Goal: Information Seeking & Learning: Compare options

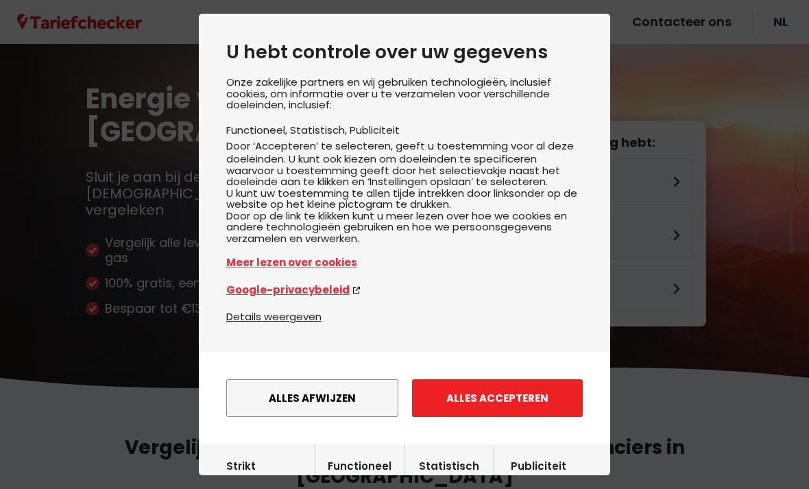
click at [464, 389] on button "Alles accepteren" at bounding box center [497, 398] width 171 height 38
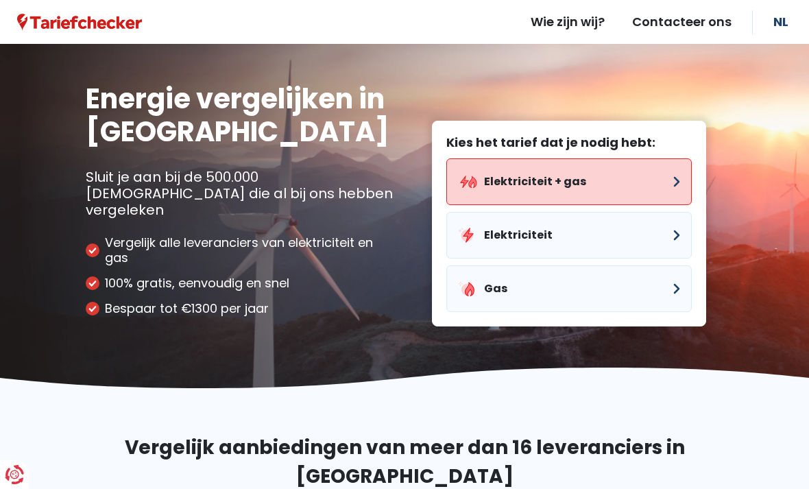
click at [646, 158] on button "Elektriciteit + gas" at bounding box center [568, 181] width 245 height 47
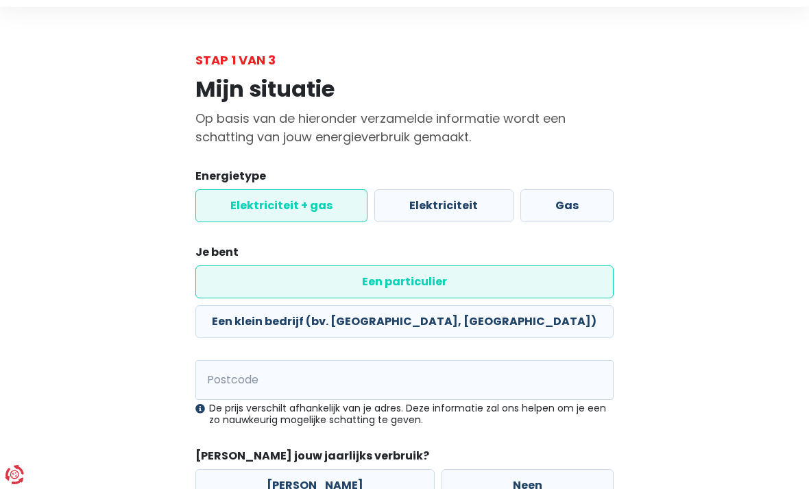
scroll to position [73, 0]
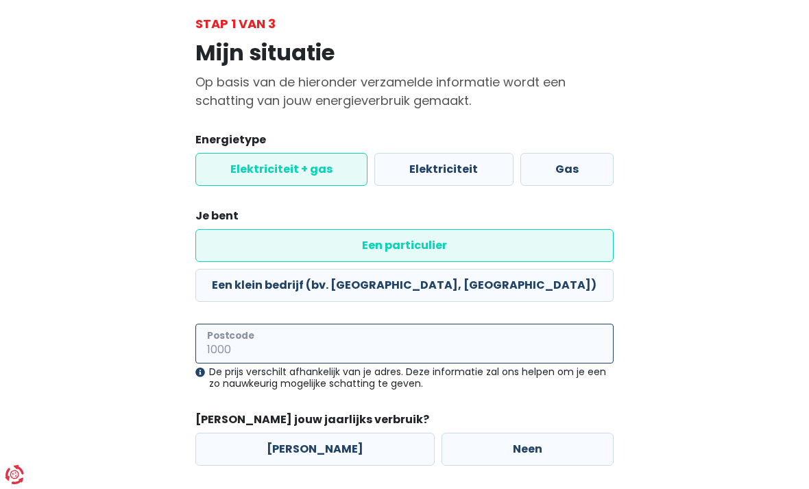
click at [482, 324] on input "Postcode" at bounding box center [404, 344] width 418 height 40
type input "3000"
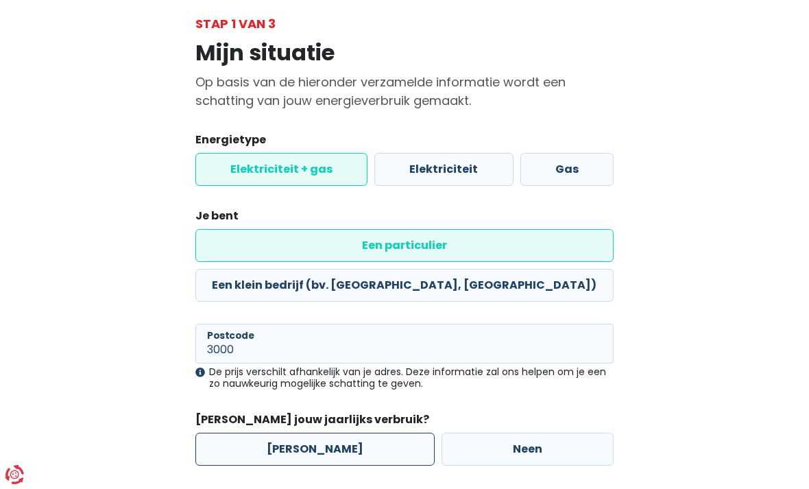
click at [322, 433] on label "[PERSON_NAME]" at bounding box center [314, 449] width 239 height 33
click at [322, 433] on input "[PERSON_NAME]" at bounding box center [314, 449] width 239 height 33
radio input "true"
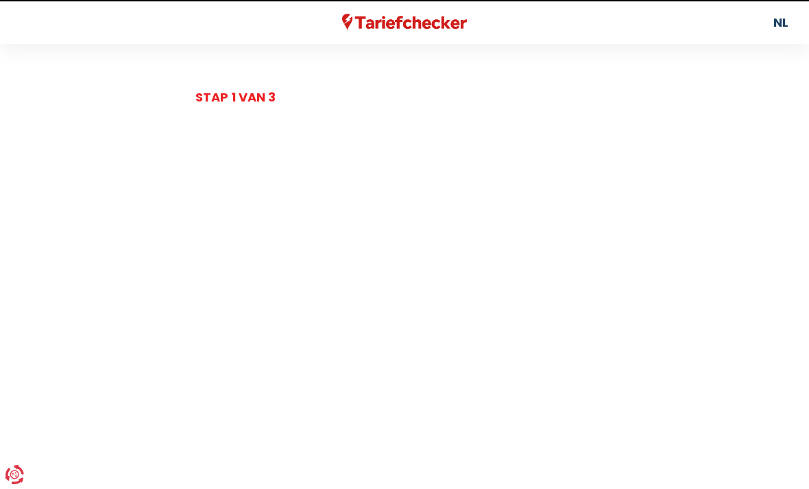
select select
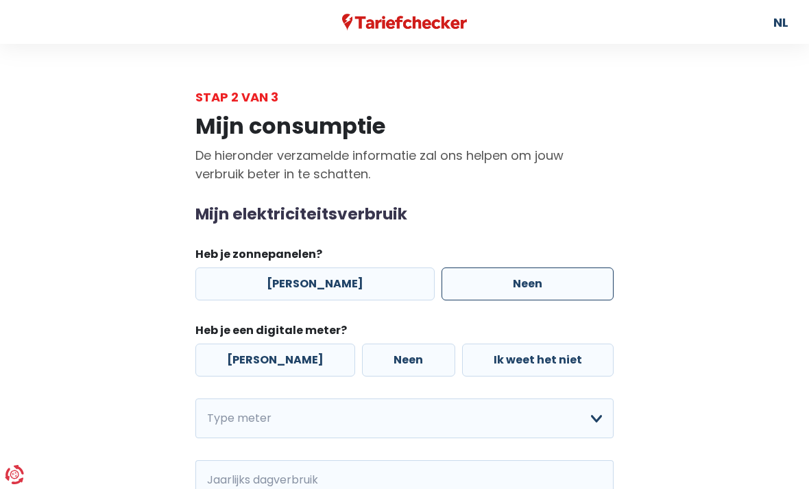
click at [559, 295] on label "Neen" at bounding box center [528, 283] width 172 height 33
click at [559, 295] on input "Neen" at bounding box center [528, 283] width 172 height 33
radio input "true"
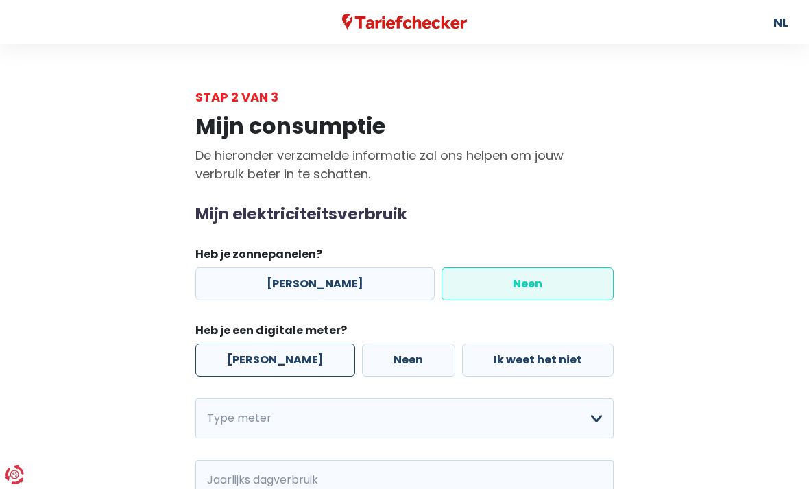
click at [278, 357] on label "[PERSON_NAME]" at bounding box center [275, 360] width 160 height 33
click at [278, 357] on input "[PERSON_NAME]" at bounding box center [275, 360] width 160 height 33
radio input "true"
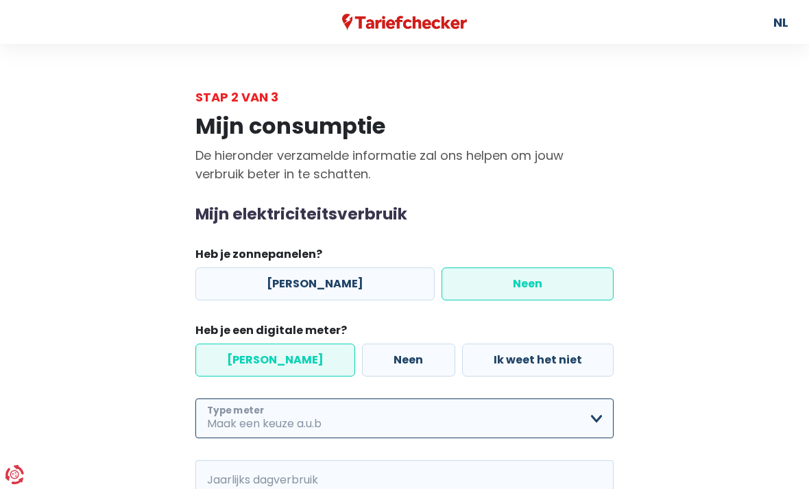
click at [387, 410] on select "Enkelvoudig Tweevoudig Enkelvoudig + uitsluitend nachttarief Tweevoudig + uitsl…" at bounding box center [404, 418] width 418 height 40
select select "day_night_bi_shift_exclusive_night"
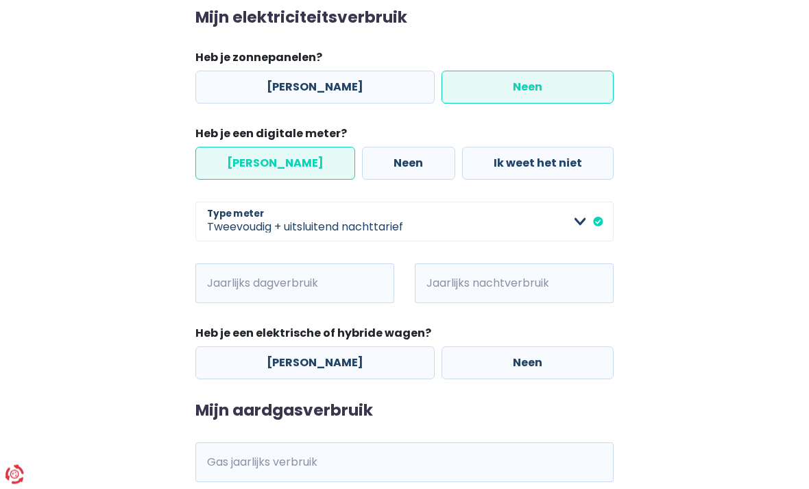
click at [222, 277] on span "kWh" at bounding box center [214, 284] width 38 height 40
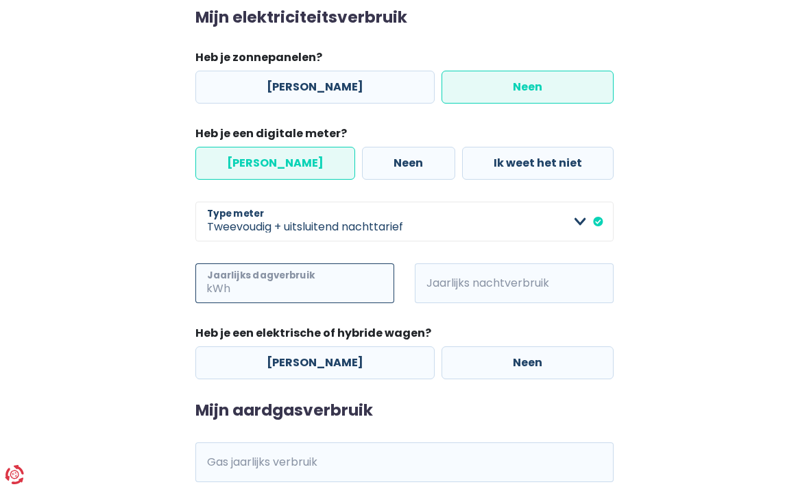
click at [259, 287] on input "Jaarlijks dagverbruik" at bounding box center [313, 283] width 161 height 40
type input "582"
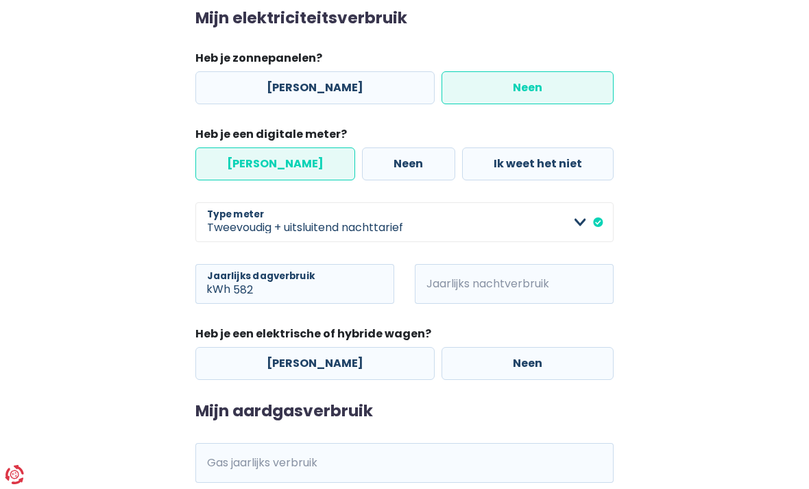
click at [440, 293] on span "kWh" at bounding box center [434, 284] width 38 height 40
click at [448, 276] on span "kWh" at bounding box center [434, 284] width 38 height 40
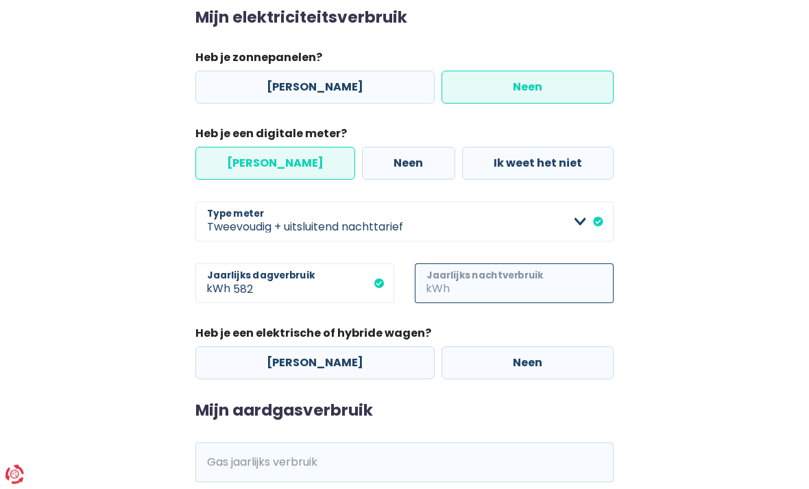
click at [504, 278] on input "Jaarlijks nachtverbruik" at bounding box center [533, 284] width 161 height 40
type input "498"
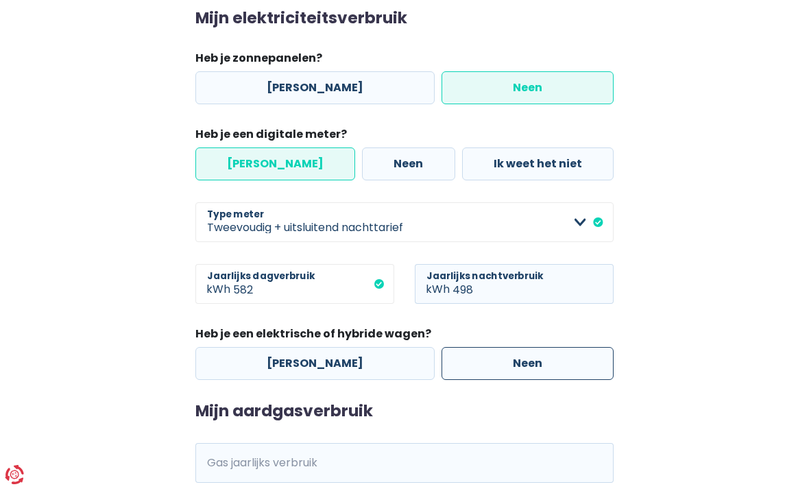
click at [452, 365] on label "Neen" at bounding box center [528, 363] width 172 height 33
click at [452, 365] on input "Neen" at bounding box center [528, 363] width 172 height 33
radio input "true"
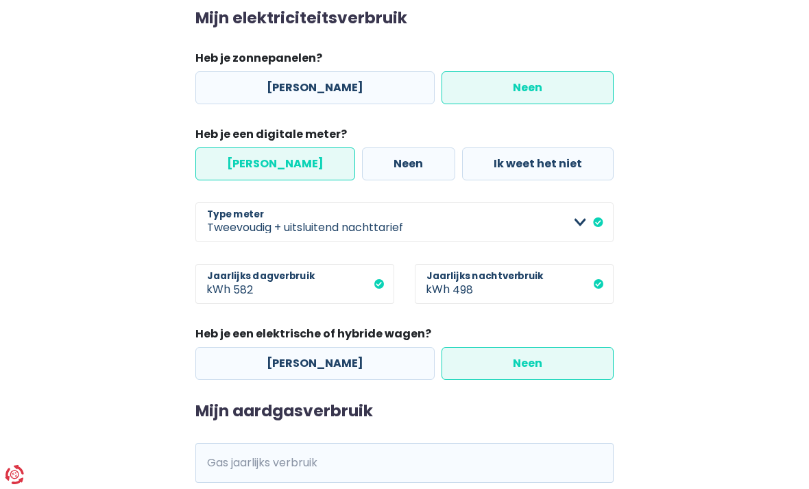
scroll to position [253, 0]
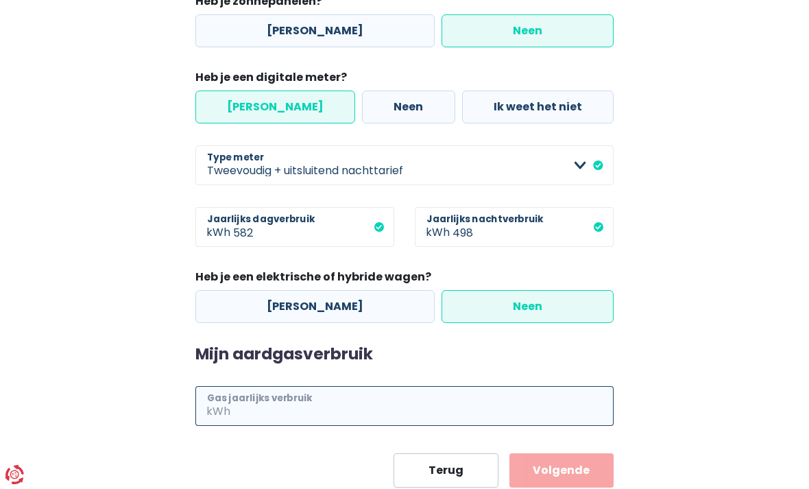
click at [255, 407] on input "Gas jaarlijks verbruik" at bounding box center [423, 406] width 381 height 40
type input "11300"
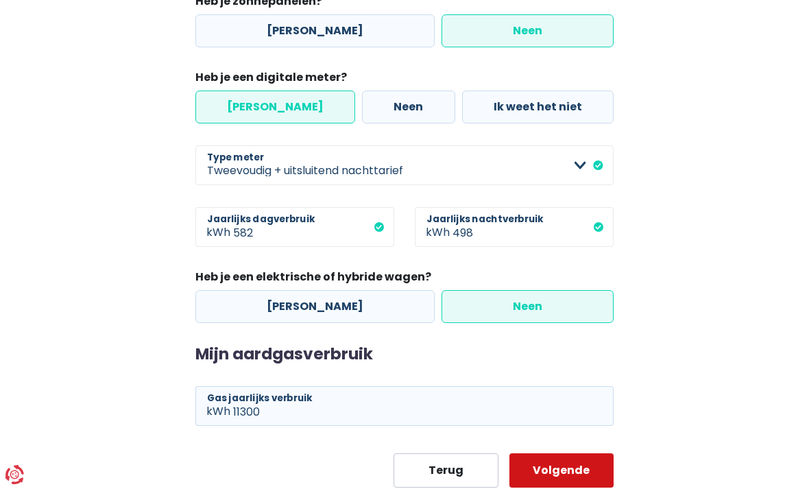
click at [520, 470] on button "Volgende" at bounding box center [561, 470] width 104 height 34
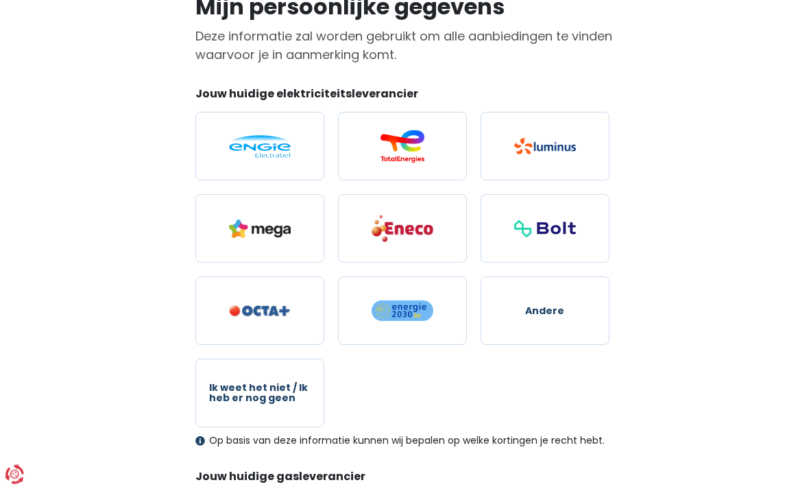
scroll to position [119, 0]
click at [213, 395] on span "Ik weet het niet / Ik heb er nog geen" at bounding box center [259, 393] width 101 height 21
click at [213, 395] on input "Ik weet het niet / Ik heb er nog geen" at bounding box center [259, 393] width 129 height 69
radio input "true"
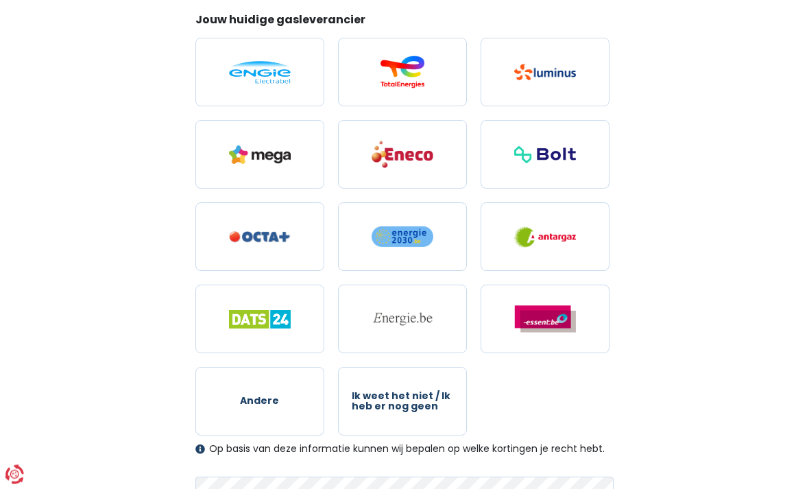
scroll to position [710, 0]
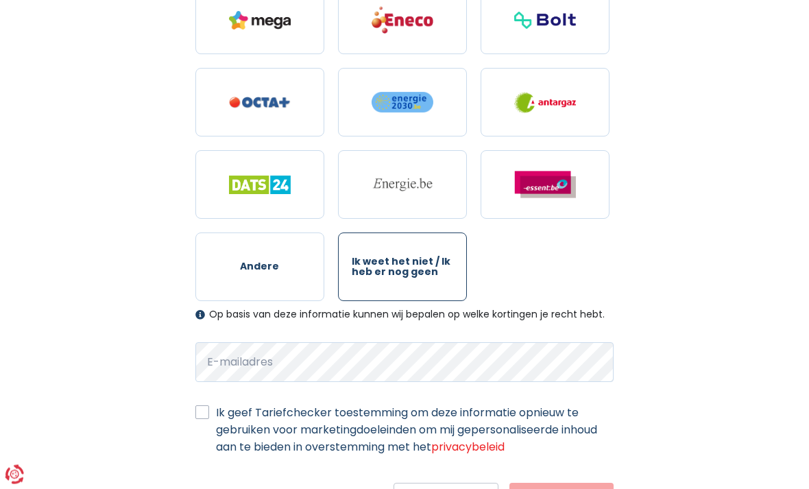
click at [389, 278] on span "Ik weet het niet / Ik heb er nog geen" at bounding box center [402, 267] width 101 height 21
click at [389, 278] on input "Ik weet het niet / Ik heb er nog geen" at bounding box center [402, 267] width 129 height 69
radio input "true"
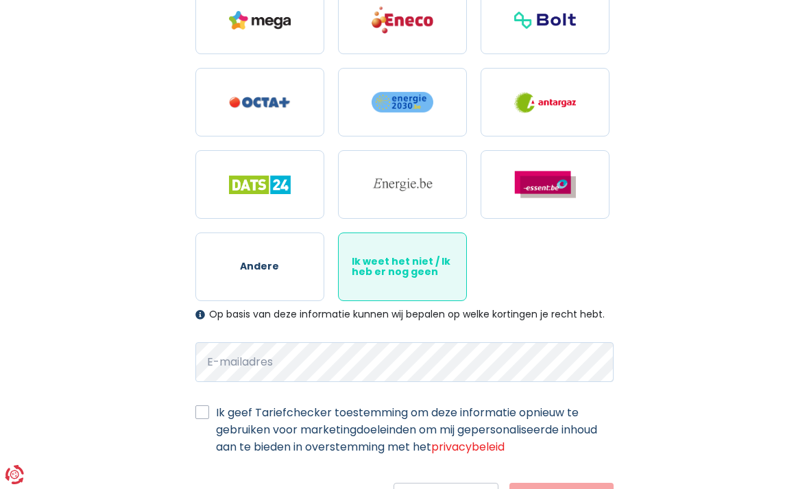
scroll to position [740, 0]
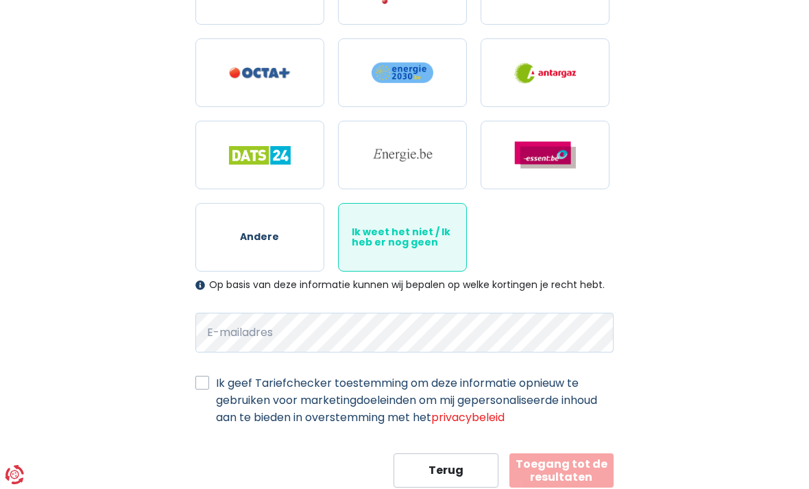
click at [216, 387] on label "Ik geef Tariefchecker toestemming om deze informatie opnieuw te gebruiken voor …" at bounding box center [415, 399] width 398 height 51
click at [207, 387] on input "Ik geef Tariefchecker toestemming om deze informatie opnieuw te gebruiken voor …" at bounding box center [202, 381] width 14 height 14
click at [216, 382] on label "Ik geef Tariefchecker toestemming om deze informatie opnieuw te gebruiken voor …" at bounding box center [415, 399] width 398 height 51
click at [202, 382] on input "Ik geef Tariefchecker toestemming om deze informatie opnieuw te gebruiken voor …" at bounding box center [202, 381] width 14 height 14
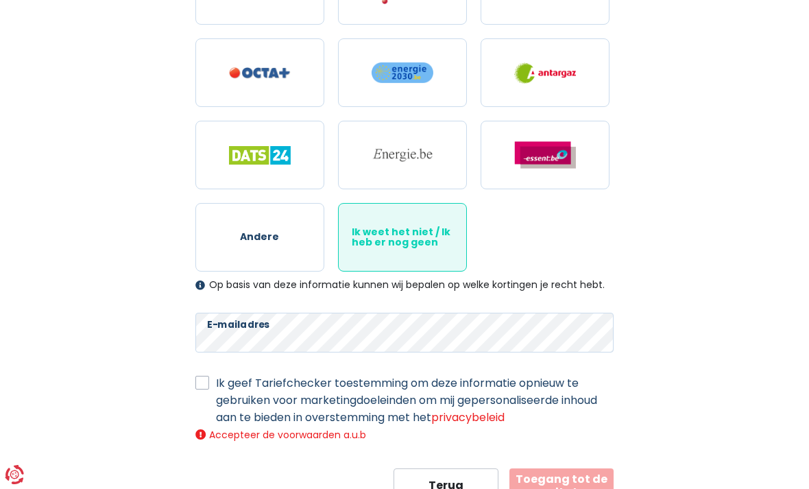
click at [216, 378] on label "Ik geef Tariefchecker toestemming om deze informatie opnieuw te gebruiken voor …" at bounding box center [415, 399] width 398 height 51
click at [207, 378] on input "Ik geef Tariefchecker toestemming om deze informatie opnieuw te gebruiken voor …" at bounding box center [202, 381] width 14 height 14
checkbox input "true"
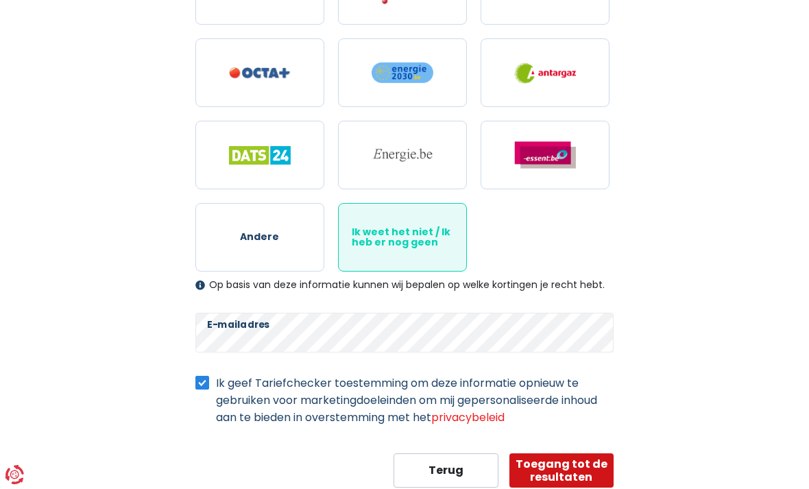
click at [553, 472] on button "Toegang tot de resultaten" at bounding box center [561, 470] width 104 height 34
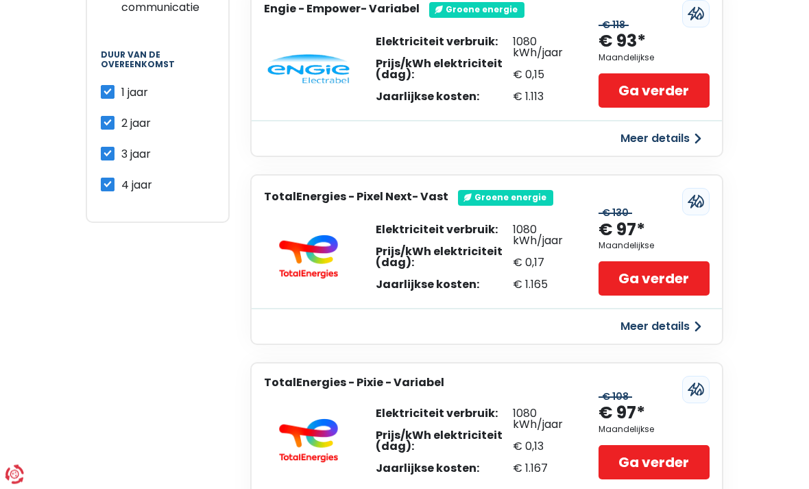
scroll to position [884, 0]
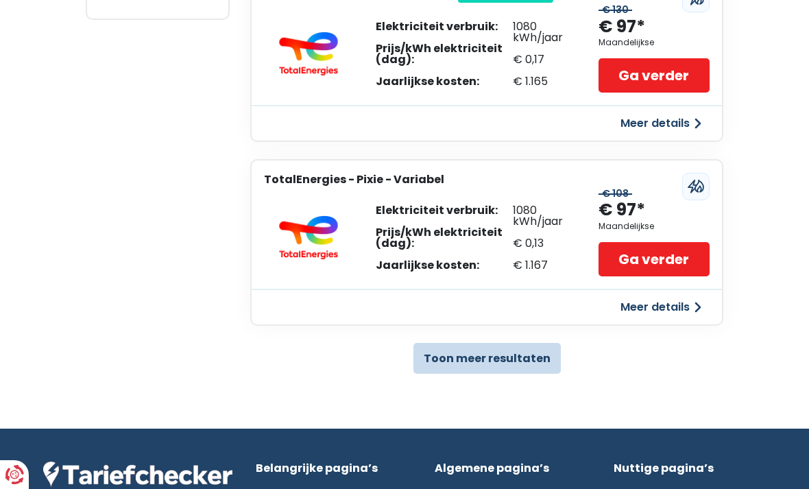
click at [544, 357] on button "Toon meer resultaten" at bounding box center [486, 358] width 147 height 31
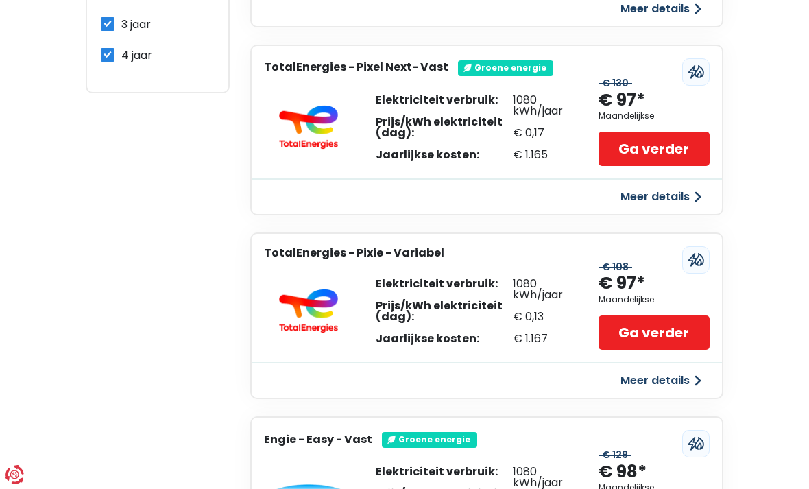
scroll to position [787, 0]
